Goal: Transaction & Acquisition: Purchase product/service

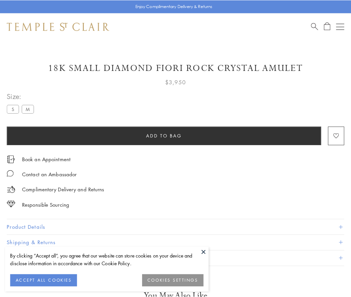
scroll to position [11, 0]
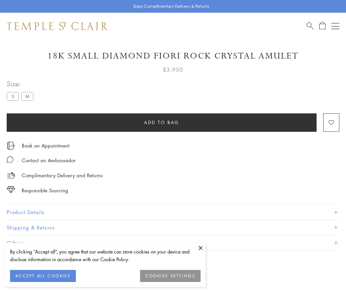
click at [161, 122] on span "Add to bag" at bounding box center [161, 122] width 35 height 7
